Goal: Navigation & Orientation: Find specific page/section

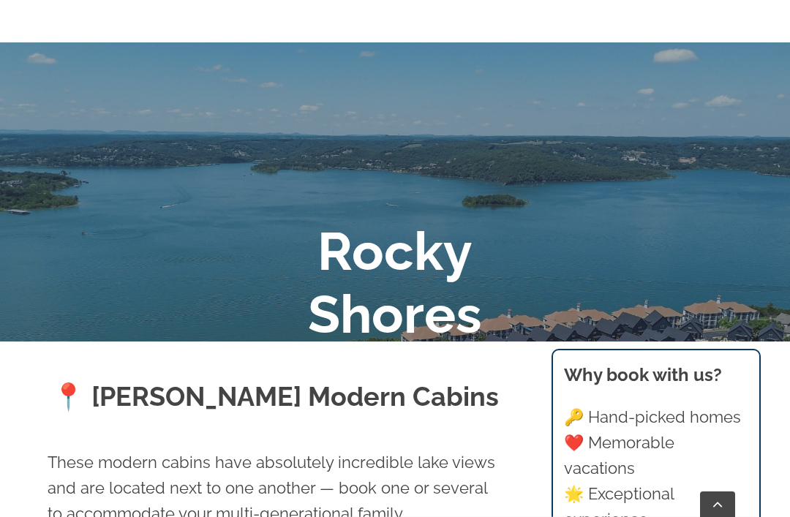
click at [540, 206] on div at bounding box center [395, 300] width 790 height 517
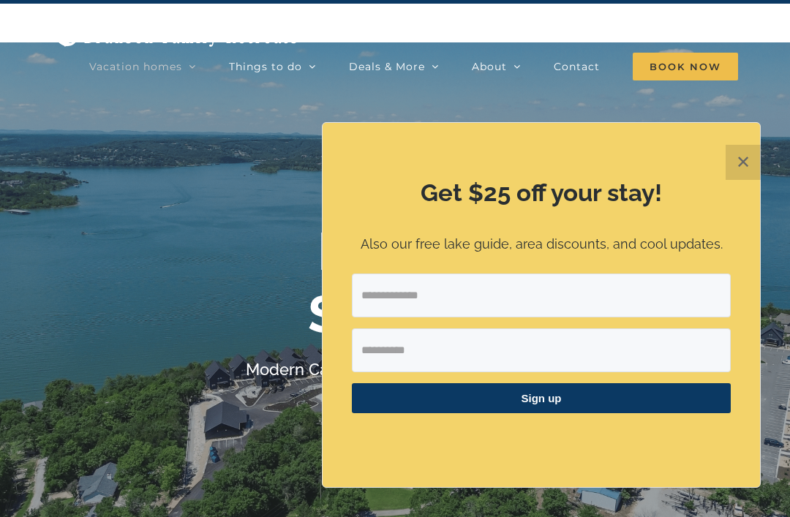
scroll to position [39, 0]
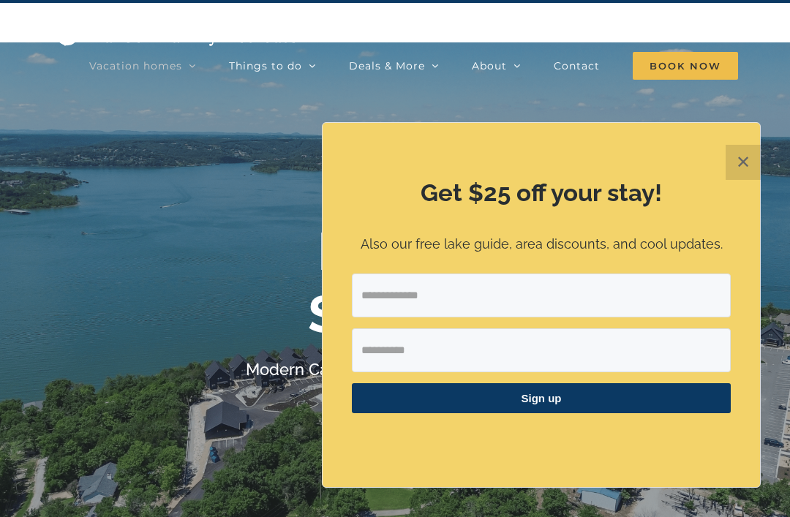
click at [71, 270] on div "[PERSON_NAME] Modern Cabins at [GEOGRAPHIC_DATA]" at bounding box center [395, 301] width 790 height 162
click at [739, 180] on button "✕" at bounding box center [743, 162] width 35 height 35
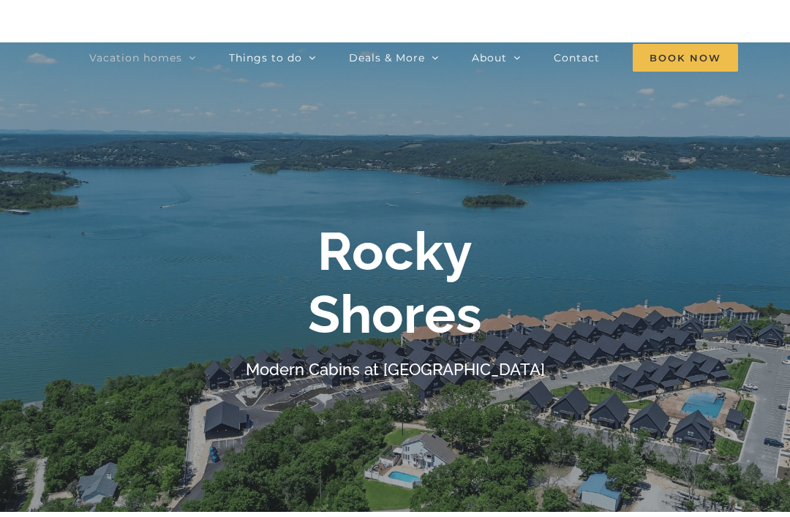
scroll to position [0, 0]
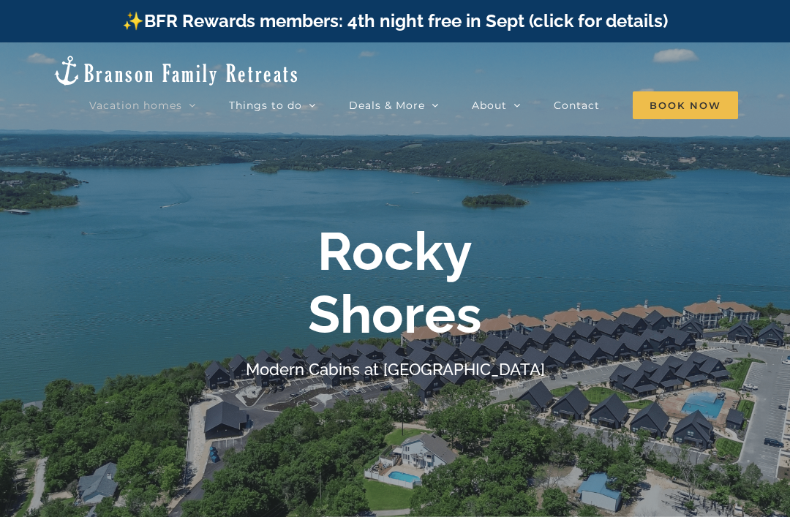
click at [293, 151] on span "🥾 Explore" at bounding box center [268, 156] width 49 height 11
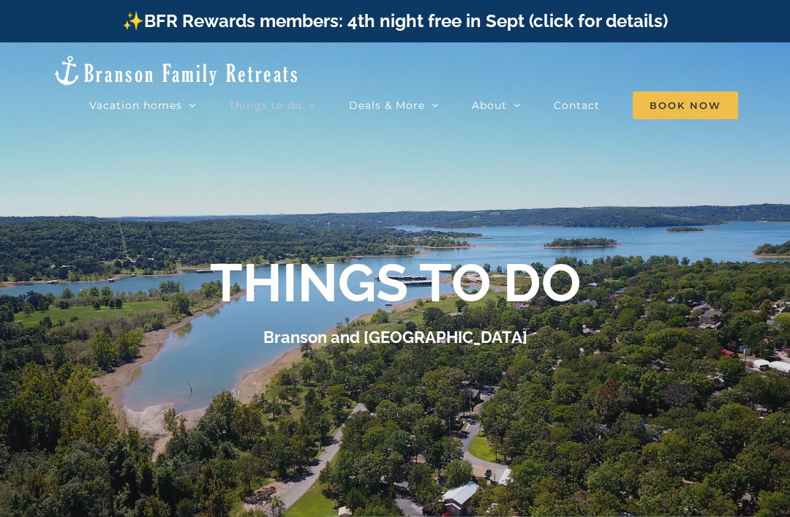
click at [503, 308] on b "THINGS TO DO" at bounding box center [395, 283] width 371 height 62
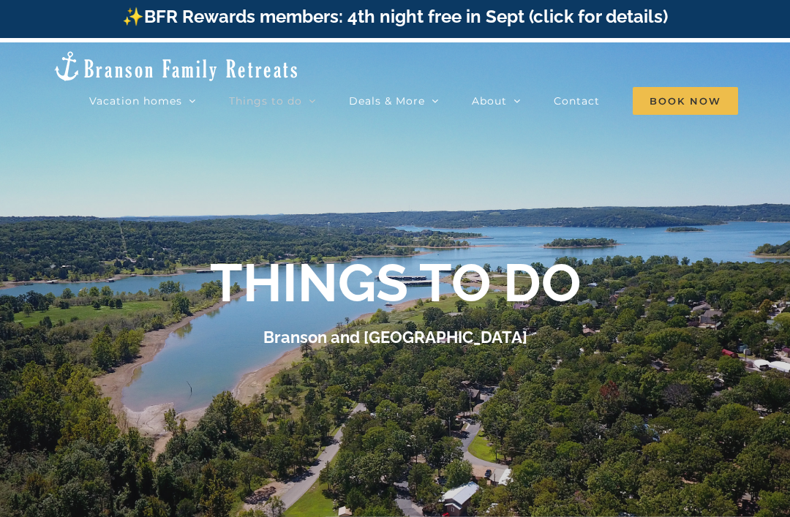
click at [323, 173] on span "📚 Get our guides" at bounding box center [283, 178] width 79 height 11
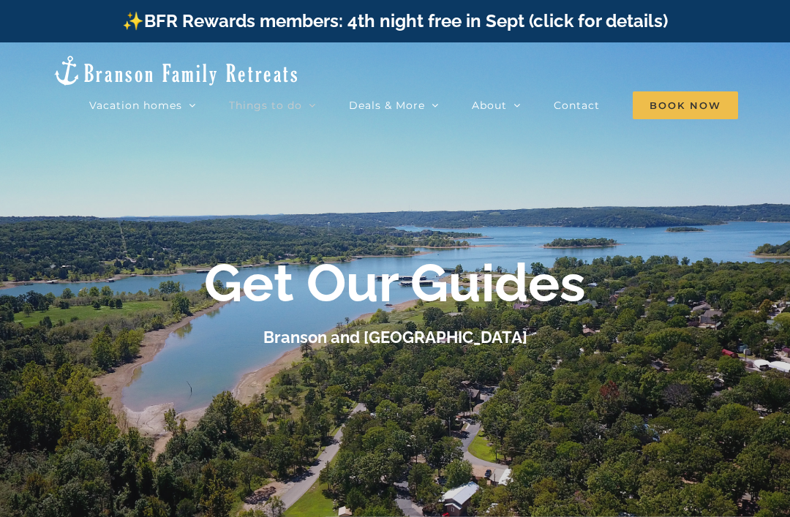
scroll to position [20, 0]
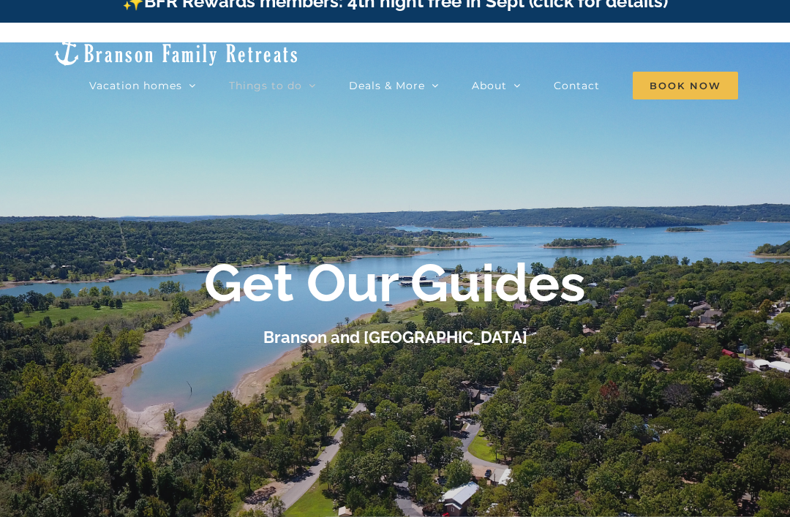
click at [559, 284] on b "Get Our Guides" at bounding box center [395, 283] width 382 height 62
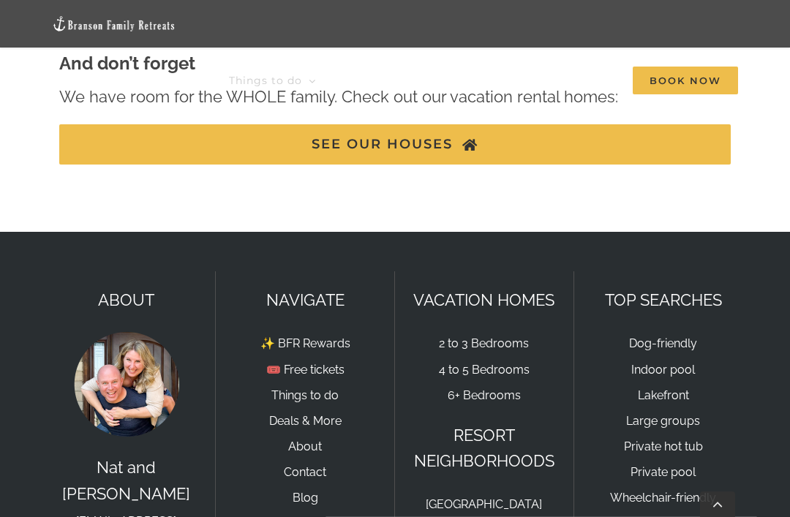
scroll to position [1191, 0]
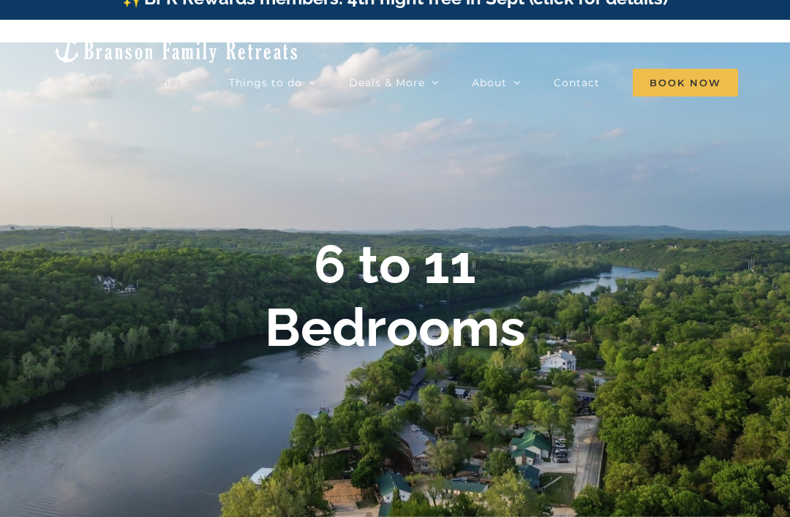
scroll to position [24, 0]
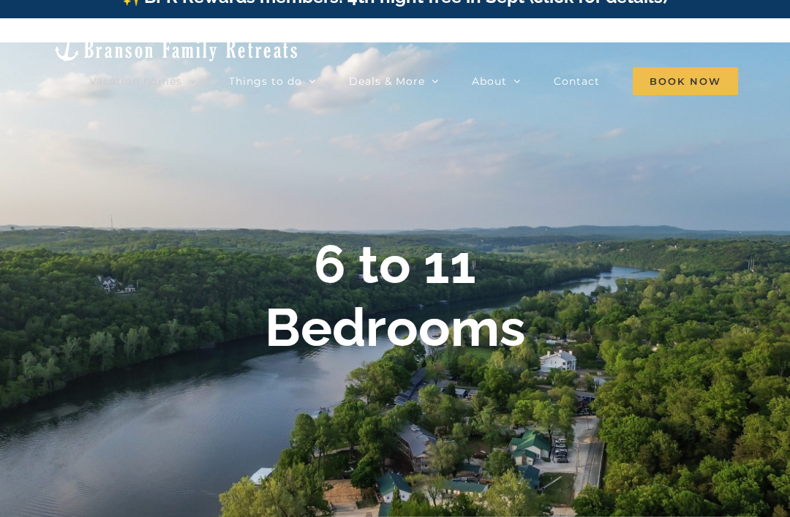
click at [557, 211] on div at bounding box center [395, 300] width 790 height 517
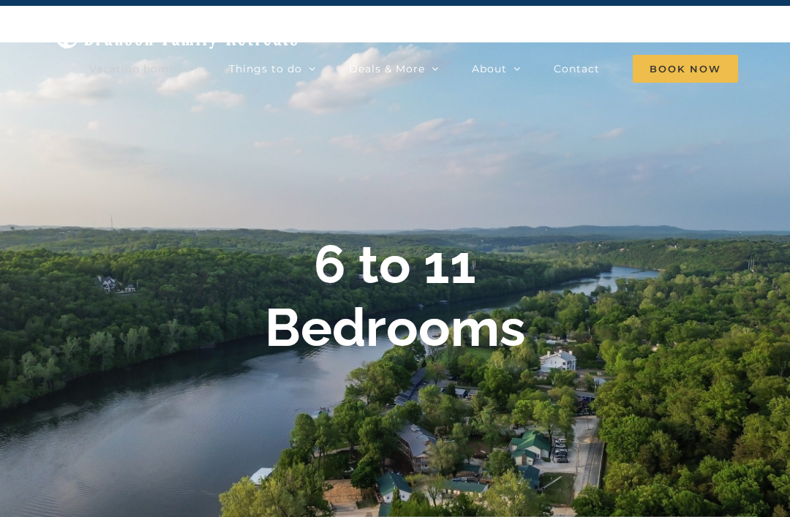
scroll to position [0, 0]
